Goal: Check status: Check status

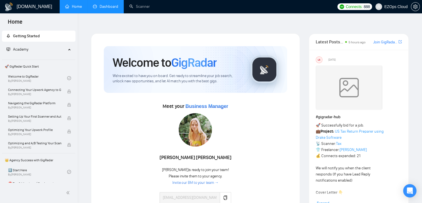
click at [94, 8] on link "Dashboard" at bounding box center [105, 6] width 25 height 5
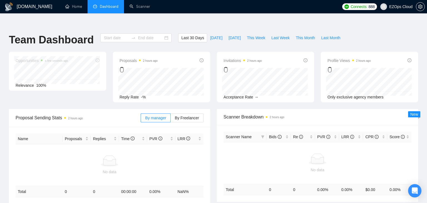
type input "2025-08-17"
type input "2025-09-16"
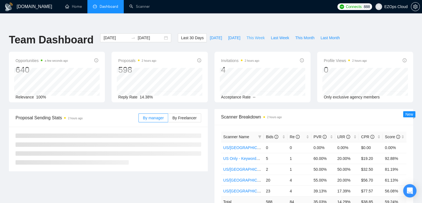
click at [247, 35] on span "This Week" at bounding box center [256, 38] width 18 height 6
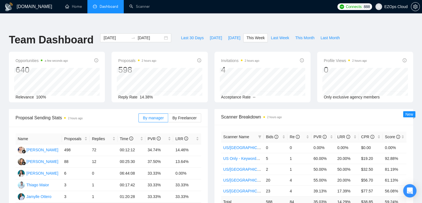
type input "[DATE]"
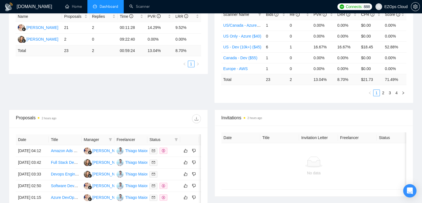
scroll to position [83, 0]
